Goal: Use online tool/utility: Utilize a website feature to perform a specific function

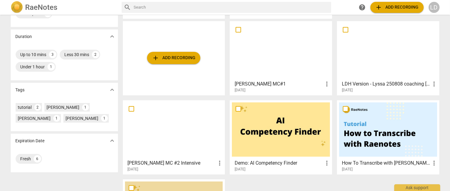
scroll to position [129, 0]
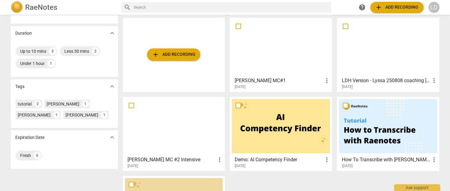
click at [178, 130] on div at bounding box center [174, 126] width 98 height 54
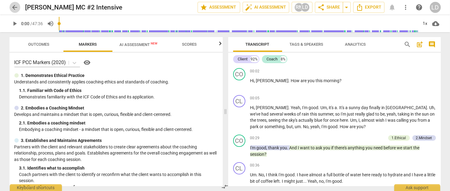
click at [13, 7] on span "arrow_back" at bounding box center [14, 7] width 7 height 7
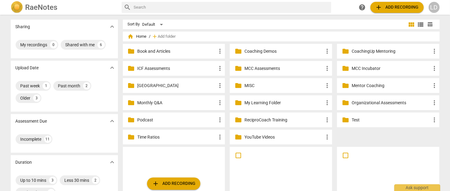
click at [258, 50] on p "Coaching Demos" at bounding box center [283, 51] width 79 height 6
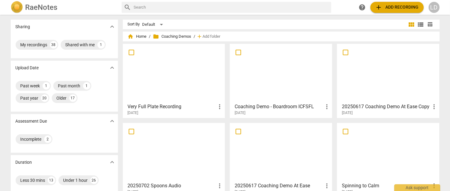
click at [204, 92] on div at bounding box center [174, 73] width 98 height 54
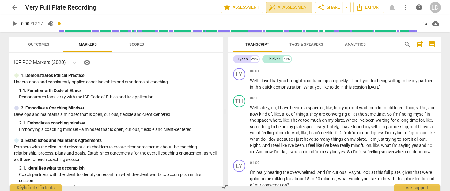
click at [278, 6] on span "auto_fix_high AI Assessment" at bounding box center [289, 7] width 41 height 7
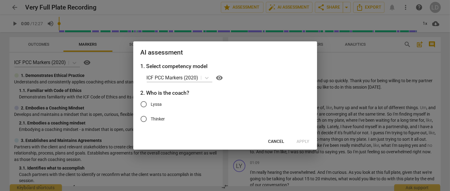
click at [143, 106] on input "Lyssa" at bounding box center [143, 104] width 15 height 15
radio input "true"
click at [301, 143] on span "Apply" at bounding box center [303, 141] width 13 height 6
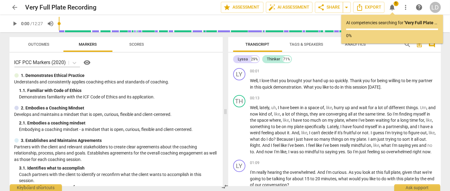
click at [15, 6] on span "arrow_back" at bounding box center [14, 7] width 7 height 7
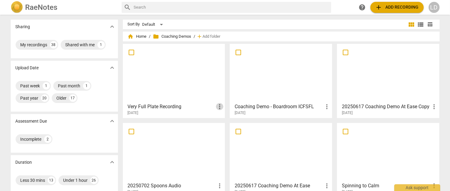
click at [219, 104] on span "more_vert" at bounding box center [219, 106] width 7 height 7
click at [194, 82] on div at bounding box center [225, 95] width 450 height 191
